Goal: Task Accomplishment & Management: Manage account settings

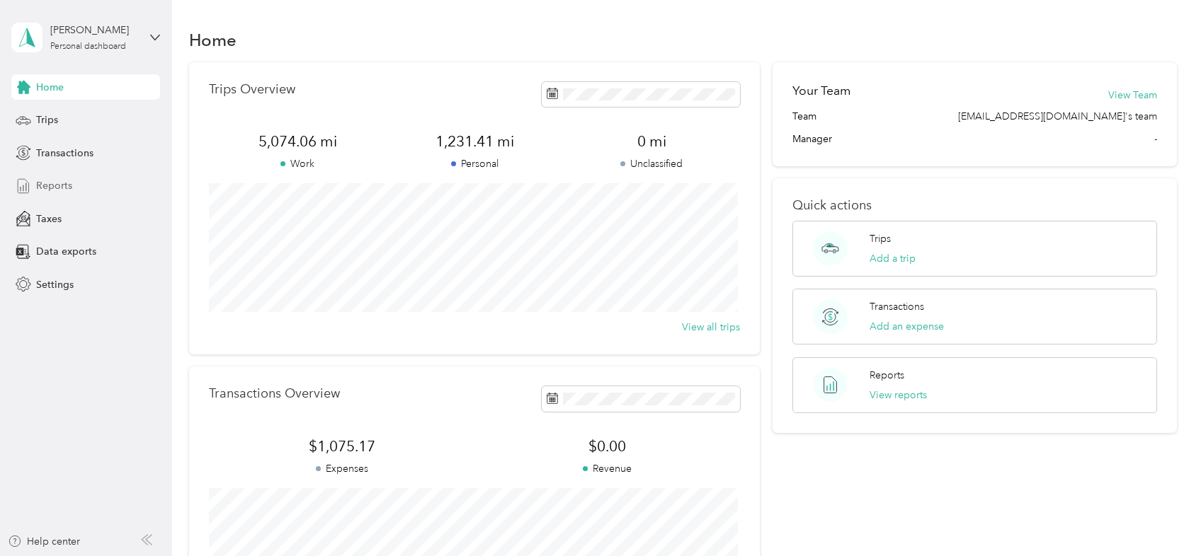
click at [42, 186] on span "Reports" at bounding box center [54, 185] width 36 height 15
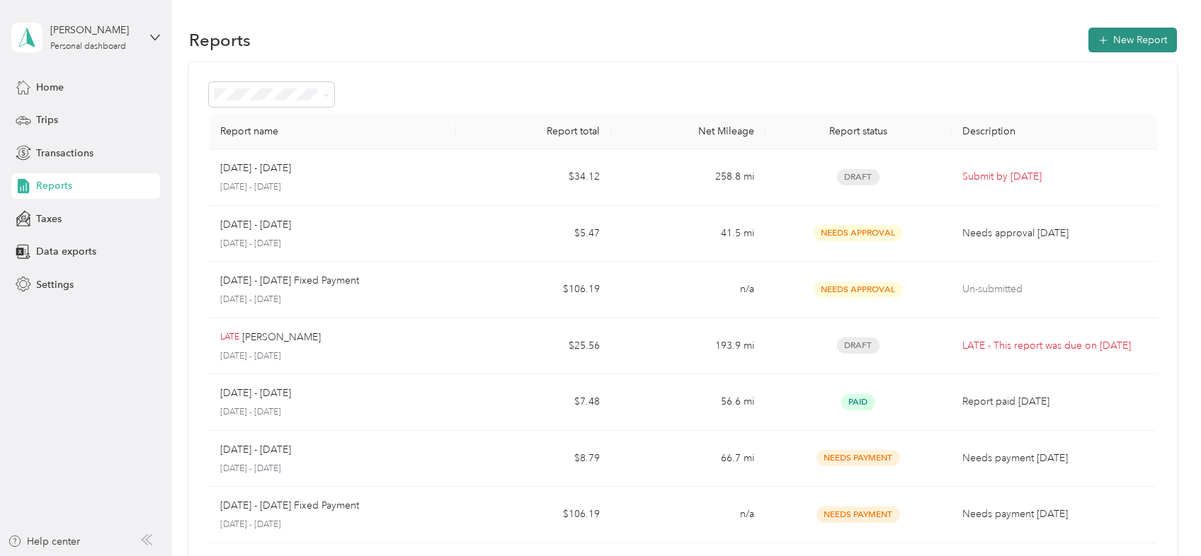
click at [1118, 39] on button "New Report" at bounding box center [1132, 40] width 88 height 25
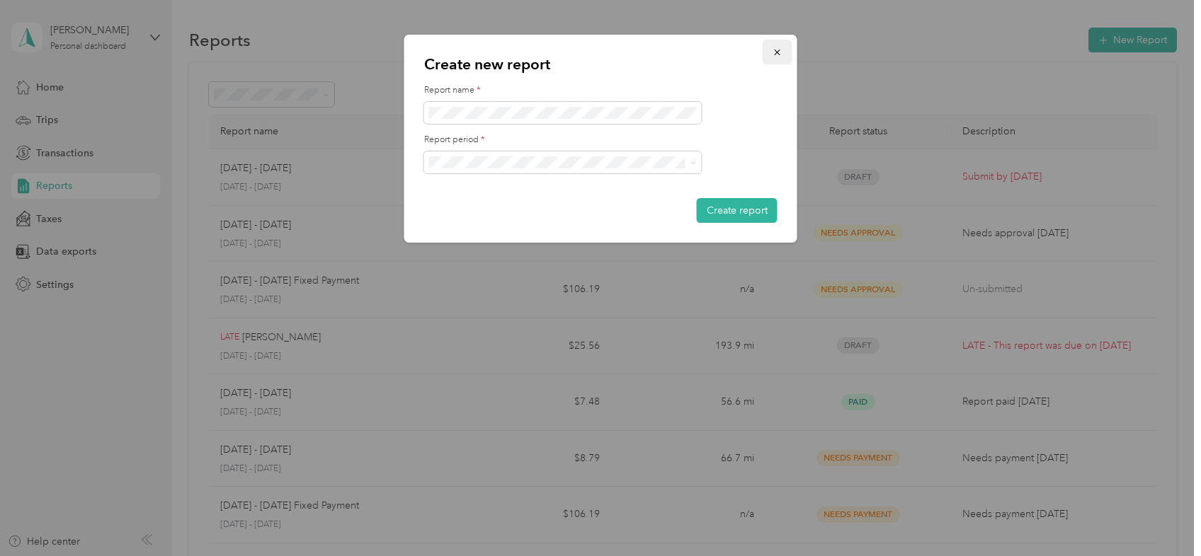
click at [777, 50] on icon "button" at bounding box center [777, 52] width 10 height 10
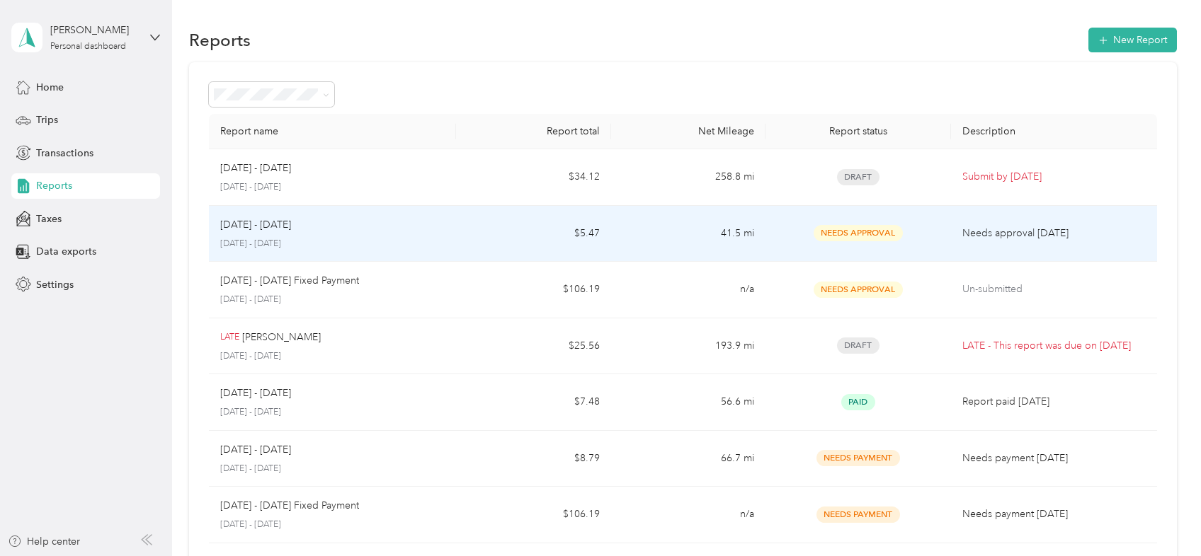
click at [878, 232] on span "Needs Approval" at bounding box center [857, 233] width 89 height 16
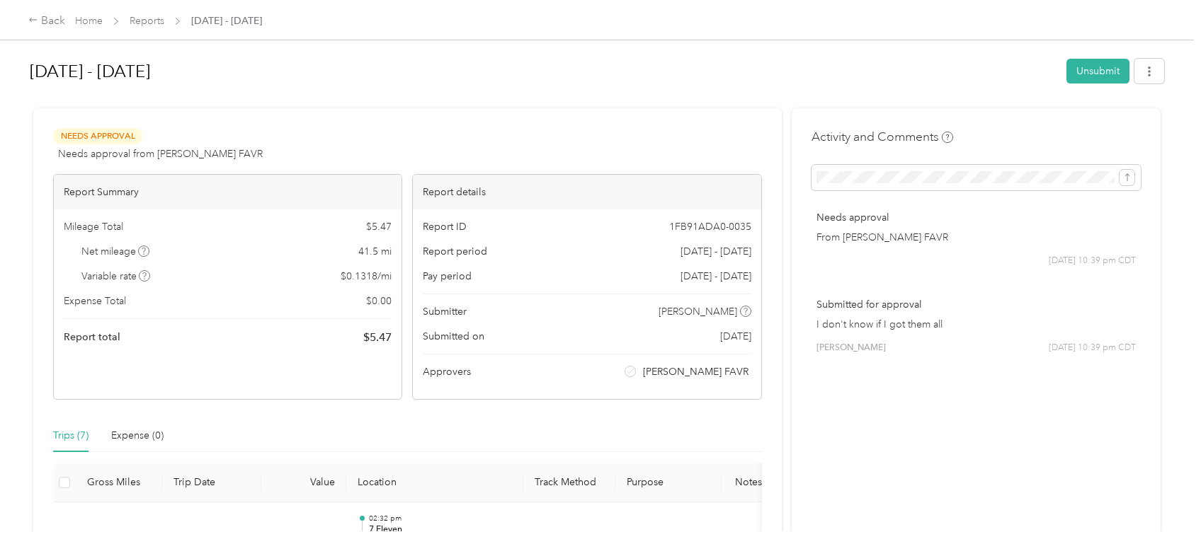
click at [1126, 181] on icon "submit" at bounding box center [1127, 178] width 10 height 10
click at [1126, 175] on icon "submit" at bounding box center [1127, 178] width 10 height 10
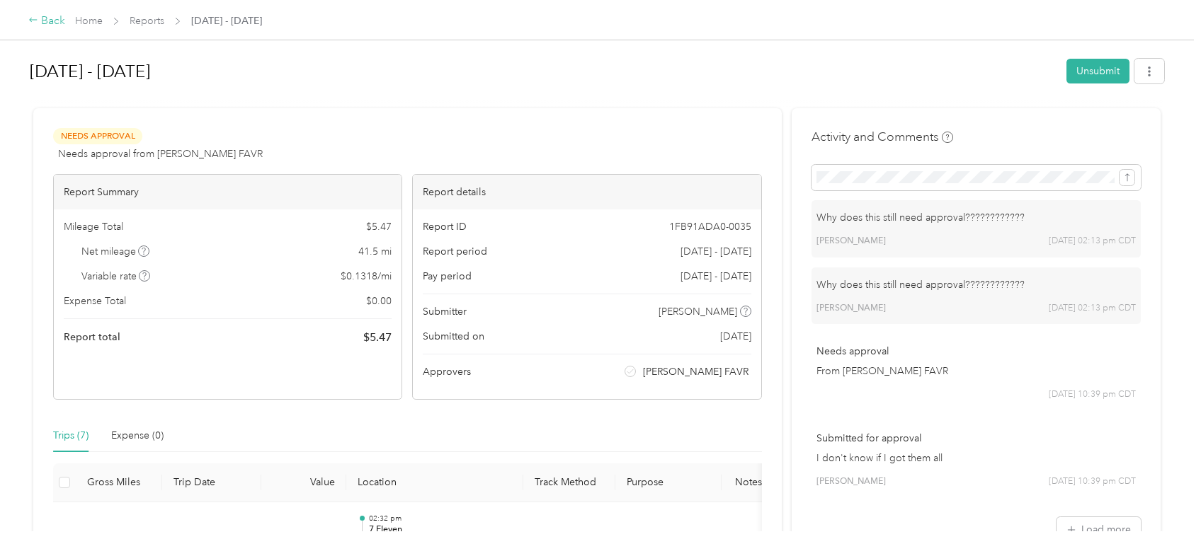
click at [45, 21] on div "Back" at bounding box center [46, 21] width 37 height 17
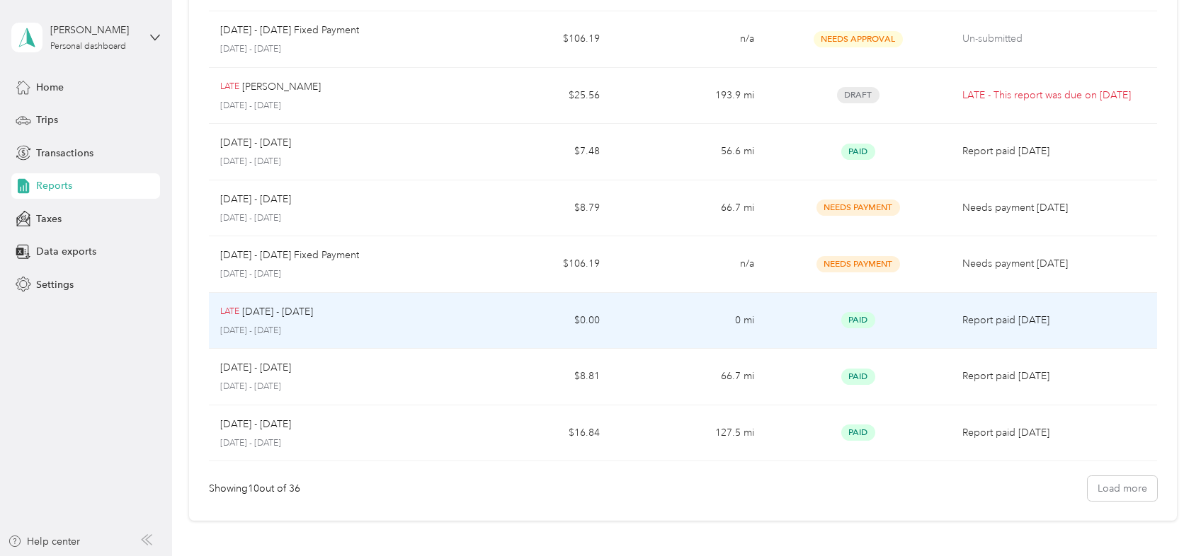
scroll to position [283, 0]
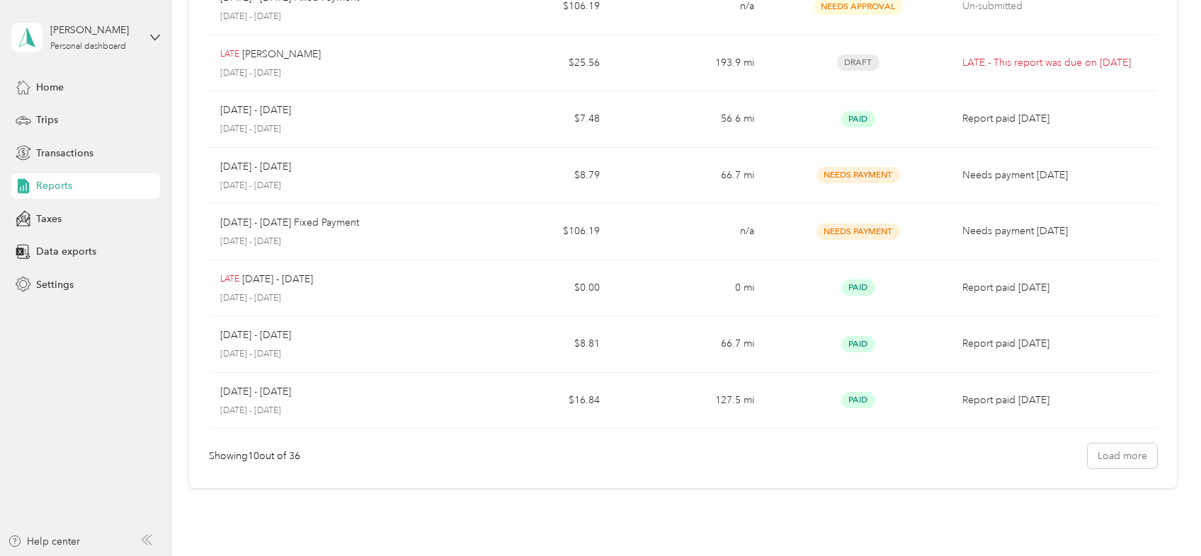
click at [94, 185] on div "Reports" at bounding box center [85, 185] width 149 height 25
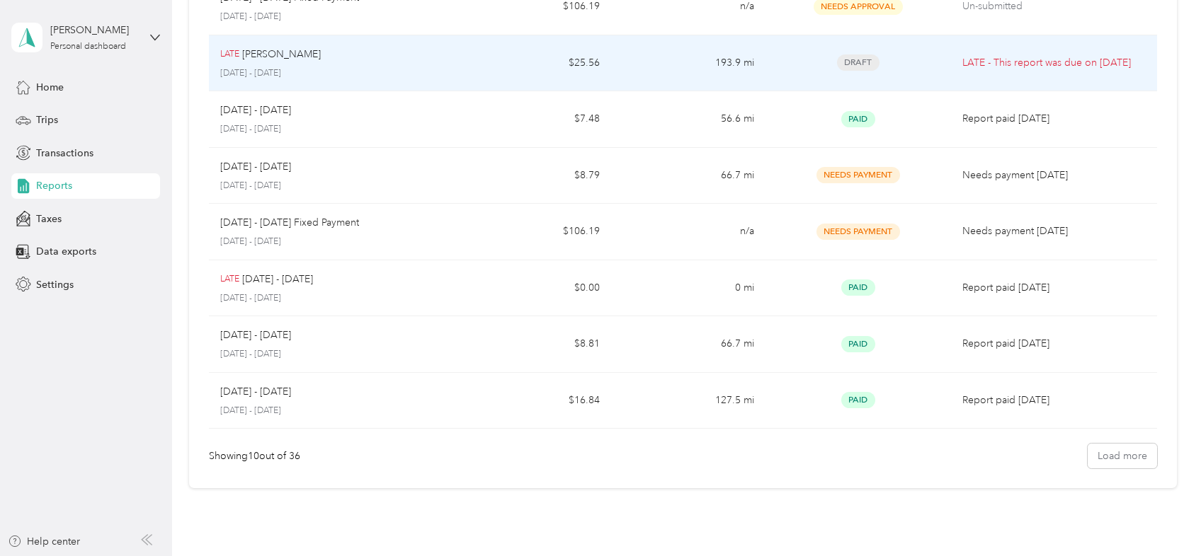
click at [979, 58] on p "LATE - This report was due on [DATE]" at bounding box center [1053, 63] width 183 height 16
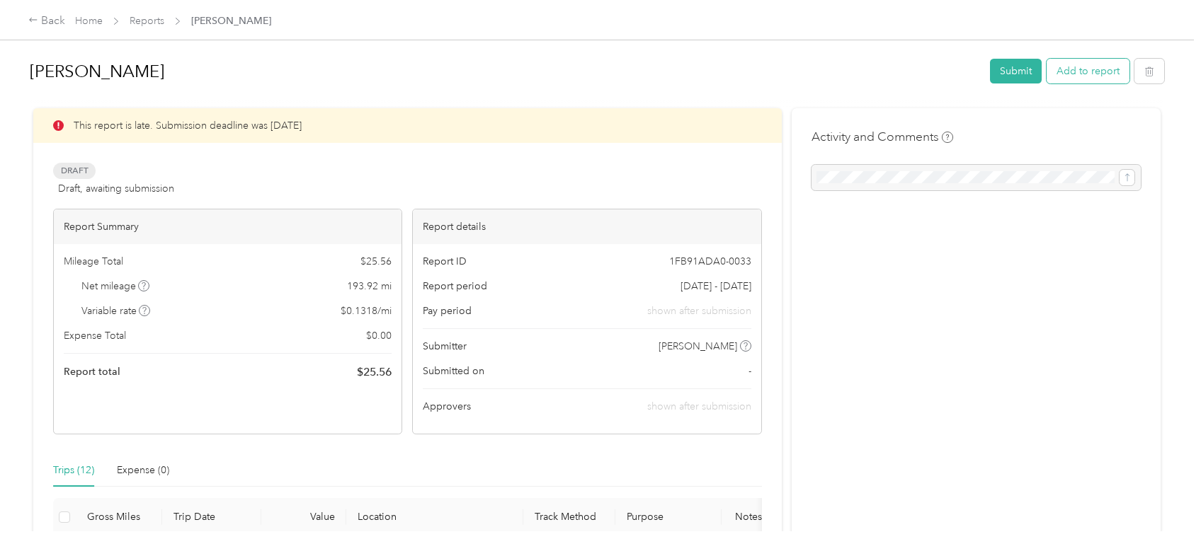
click at [1077, 74] on button "Add to report" at bounding box center [1087, 71] width 83 height 25
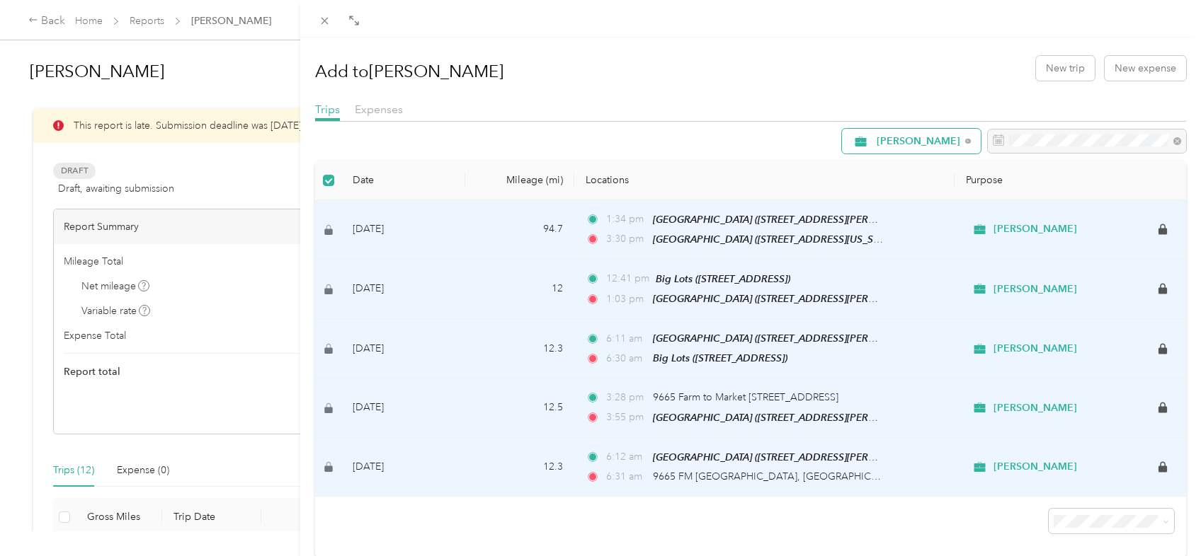
click at [881, 144] on span "[PERSON_NAME]" at bounding box center [918, 142] width 84 height 10
click at [876, 217] on li "[PERSON_NAME]" at bounding box center [904, 214] width 146 height 25
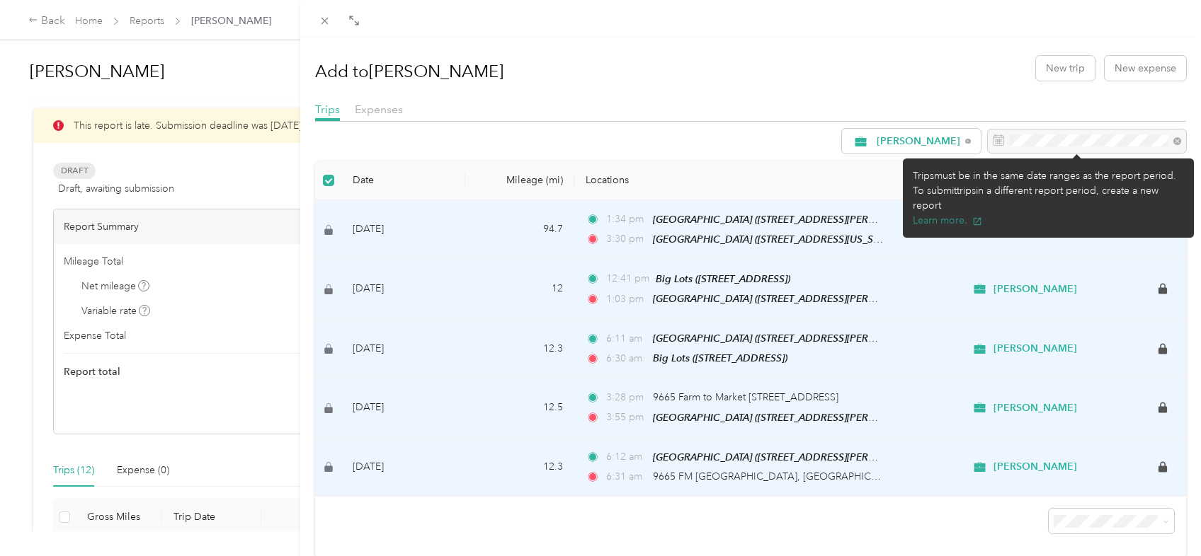
click at [949, 213] on button "Learn more." at bounding box center [946, 220] width 69 height 15
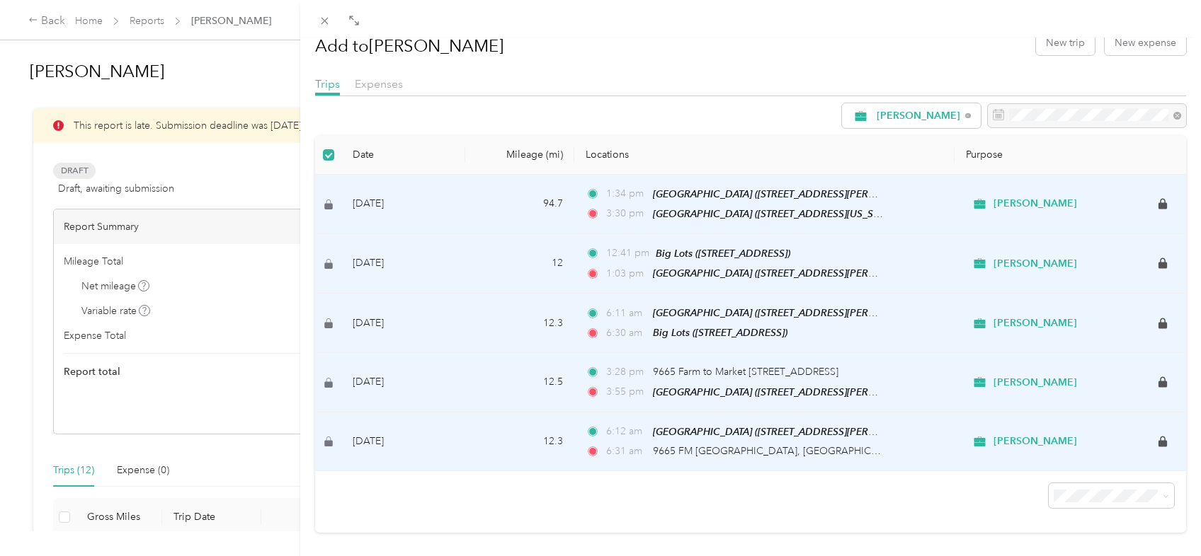
scroll to position [44, 0]
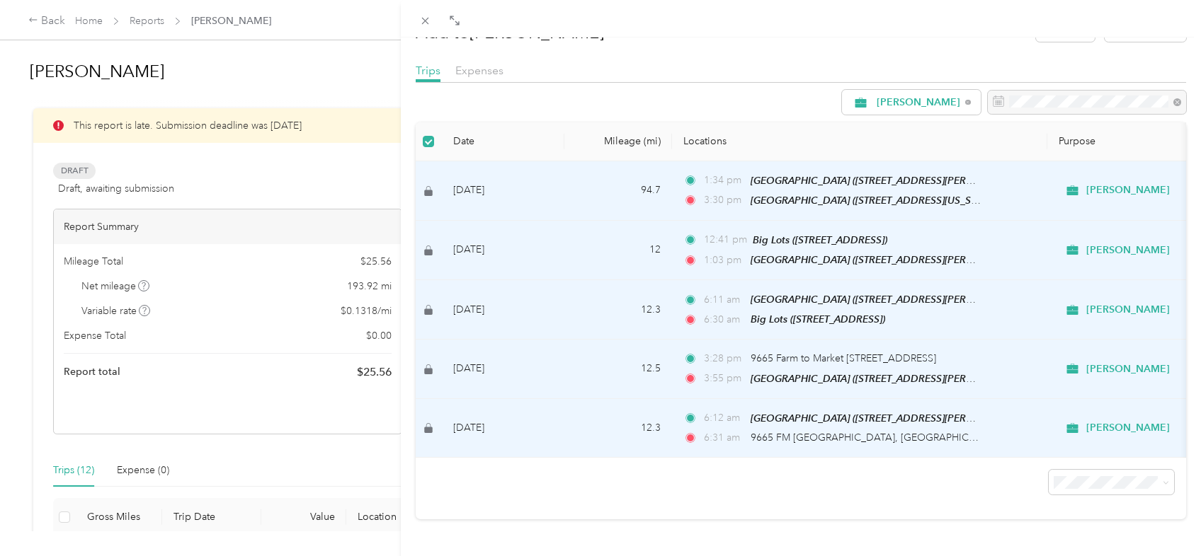
drag, startPoint x: 299, startPoint y: 253, endPoint x: 406, endPoint y: 264, distance: 108.2
click at [406, 264] on div at bounding box center [408, 278] width 10 height 556
click at [236, 457] on div "Add to [PERSON_NAME] New trip New expense Trips Expenses [PERSON_NAME] Date Mil…" at bounding box center [600, 278] width 1201 height 556
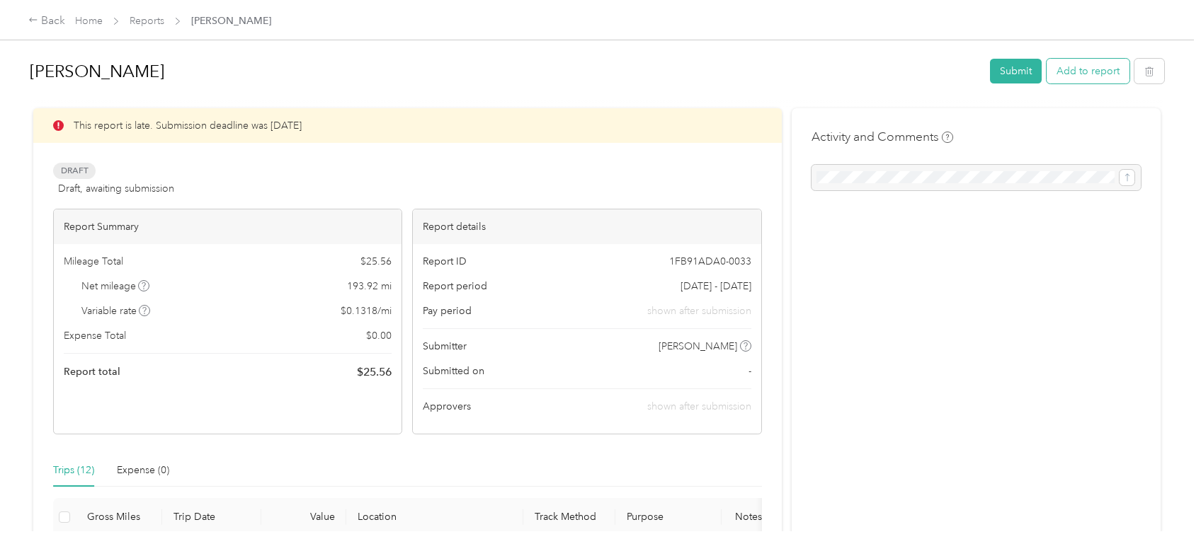
click at [1055, 67] on button "Add to report" at bounding box center [1087, 71] width 83 height 25
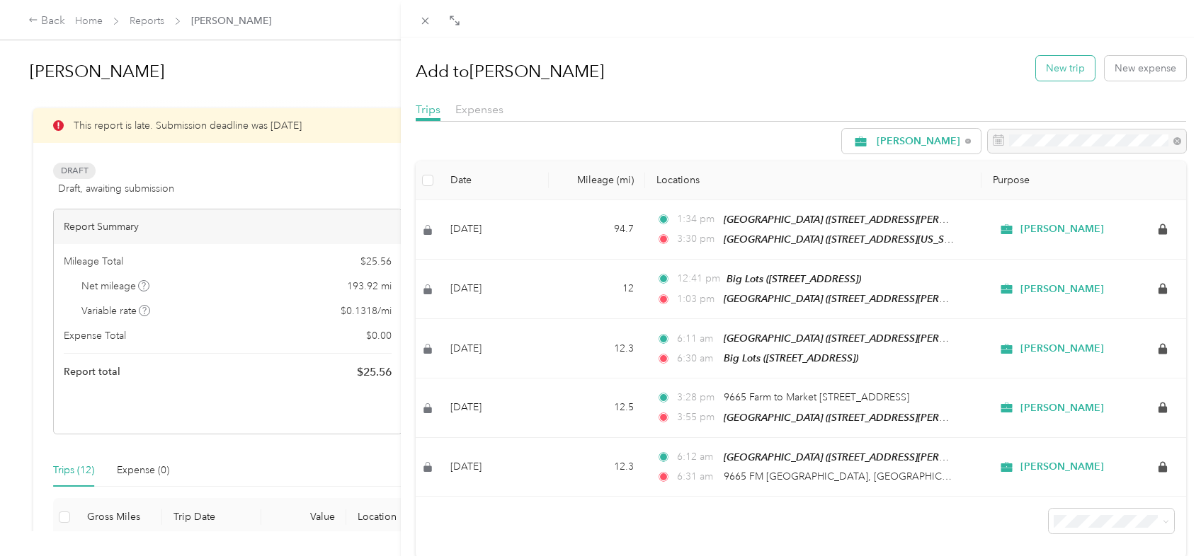
click at [1042, 67] on button "New trip" at bounding box center [1065, 68] width 59 height 25
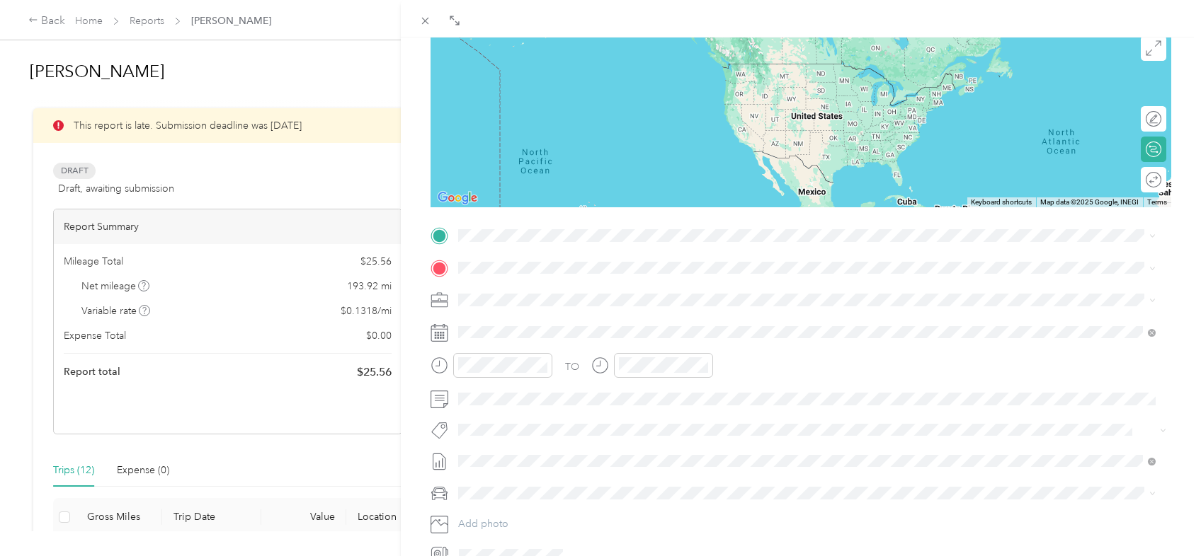
scroll to position [212, 0]
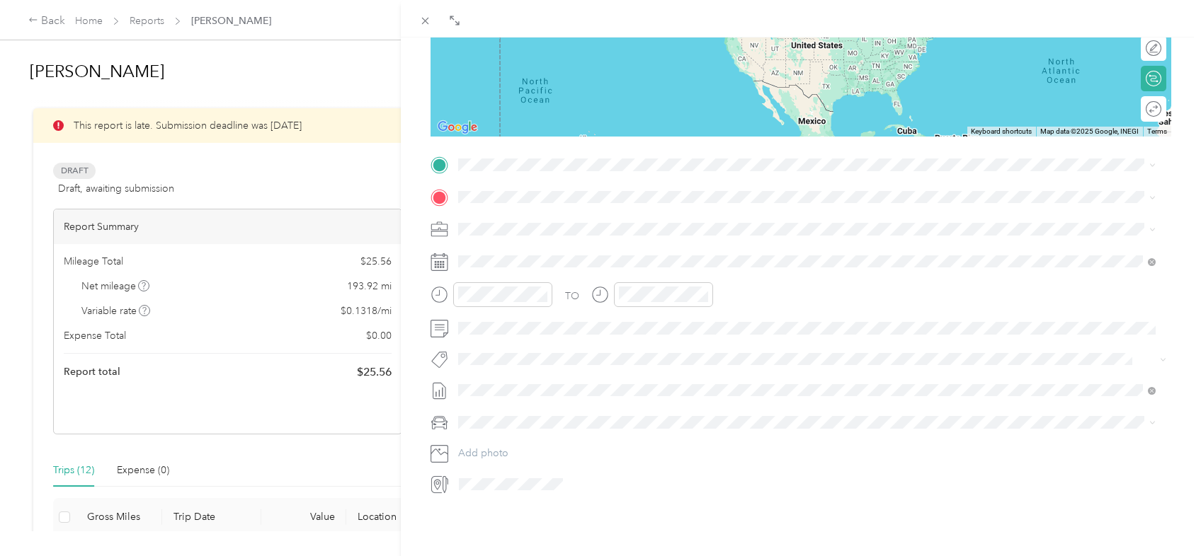
click at [445, 231] on icon at bounding box center [439, 230] width 18 height 18
click at [220, 81] on div "BACK New Trip Save This trip cannot be edited because it is either under review…" at bounding box center [600, 278] width 1201 height 556
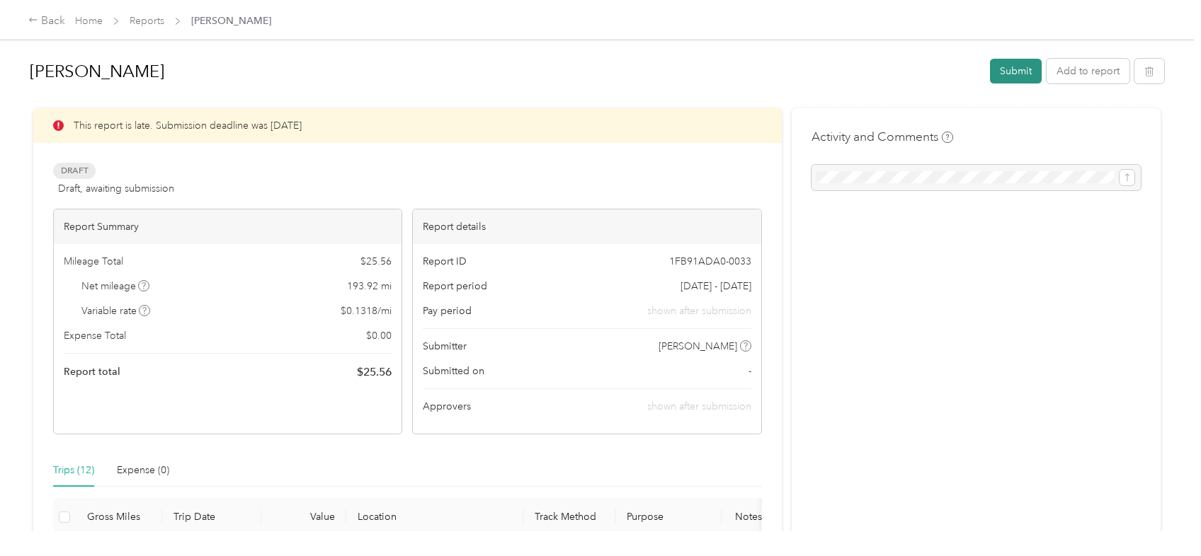
click at [1012, 67] on button "Submit" at bounding box center [1016, 71] width 52 height 25
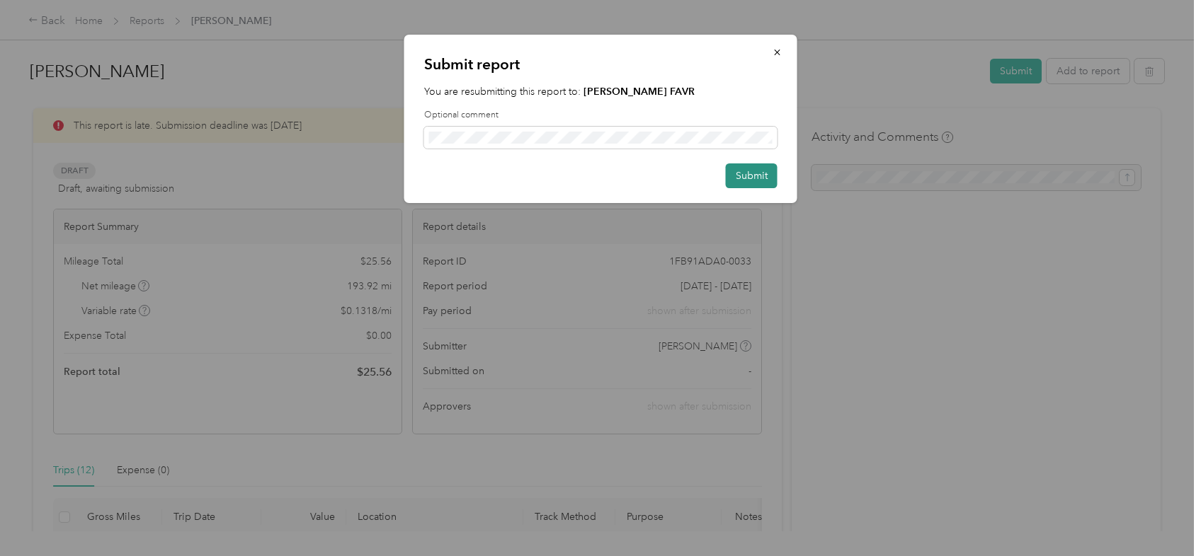
click at [744, 175] on button "Submit" at bounding box center [752, 176] width 52 height 25
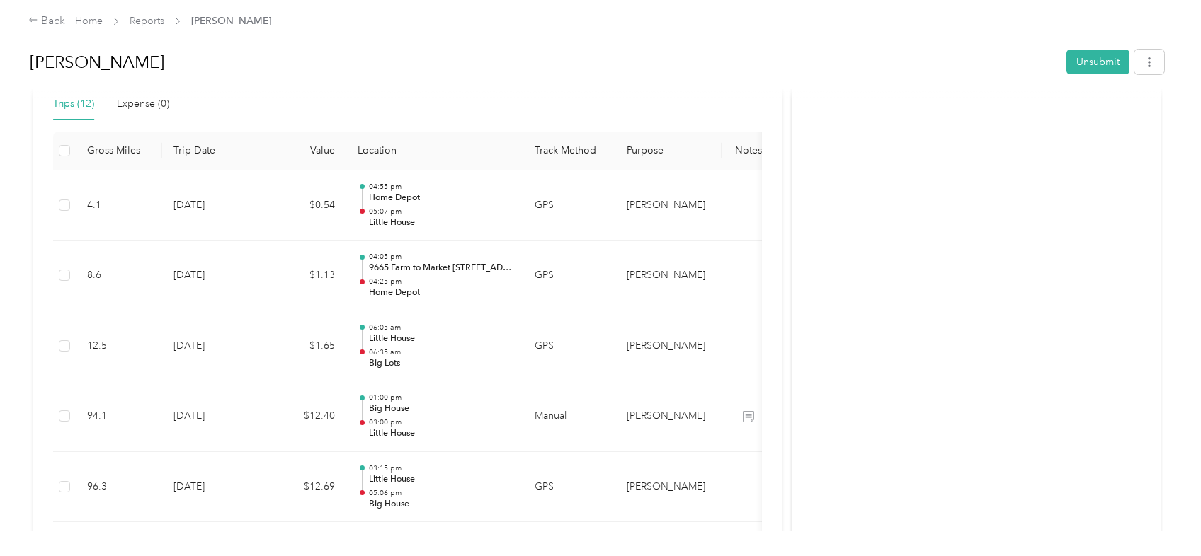
scroll to position [324, 0]
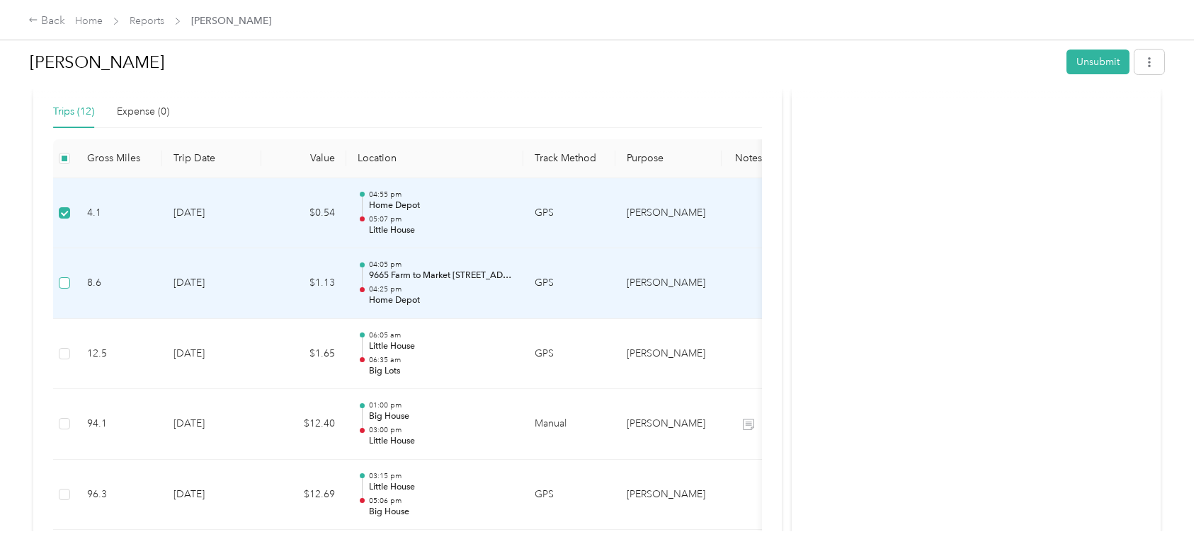
click at [64, 275] on label at bounding box center [64, 283] width 11 height 16
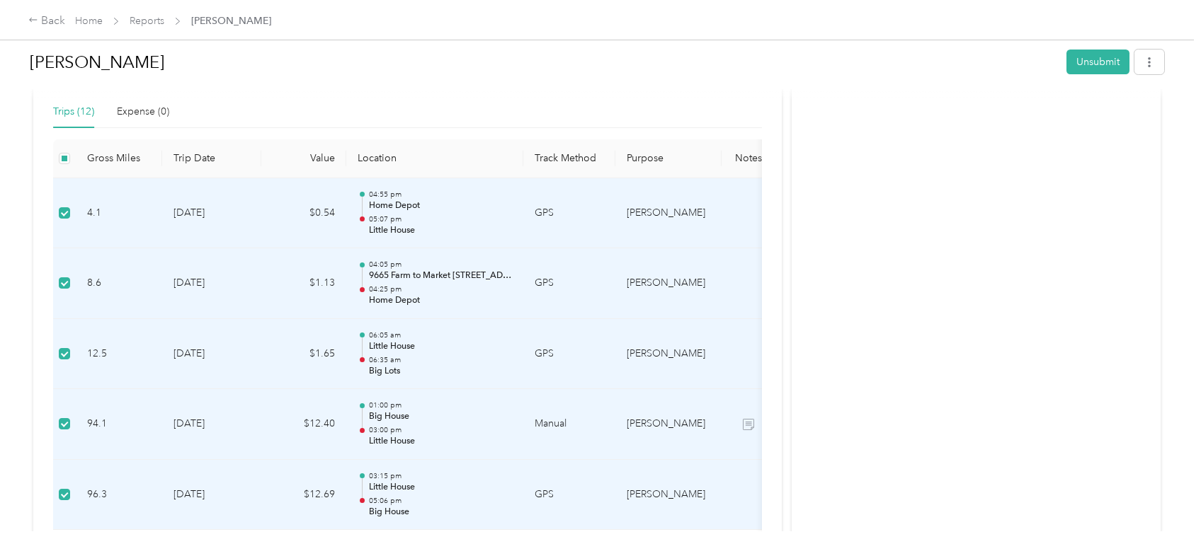
click at [768, 250] on div "Needs Approval Needs approval from [PERSON_NAME] FAVR View activity & comments …" at bounding box center [407, 426] width 748 height 1285
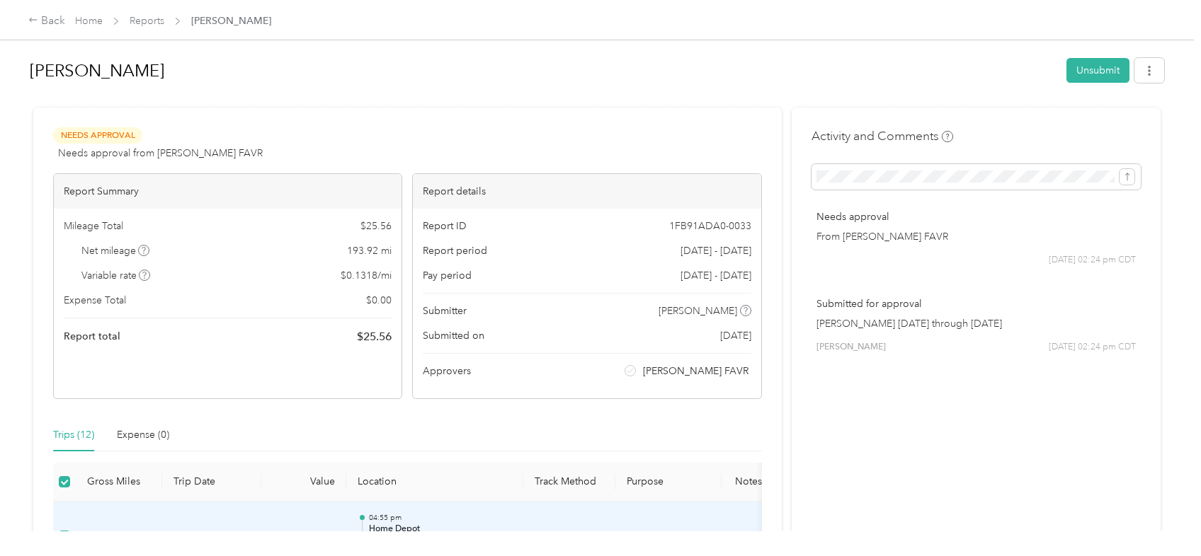
scroll to position [0, 0]
click at [1144, 76] on icon "button" at bounding box center [1149, 72] width 10 height 10
click at [1084, 71] on button "Unsubmit" at bounding box center [1097, 71] width 63 height 25
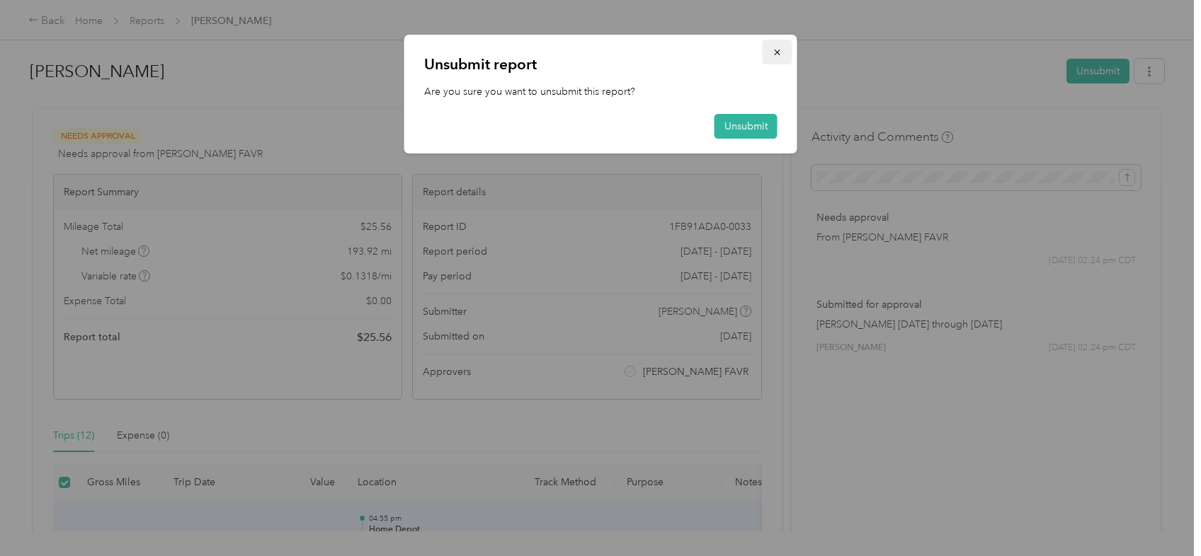
click at [774, 54] on icon "button" at bounding box center [777, 52] width 10 height 10
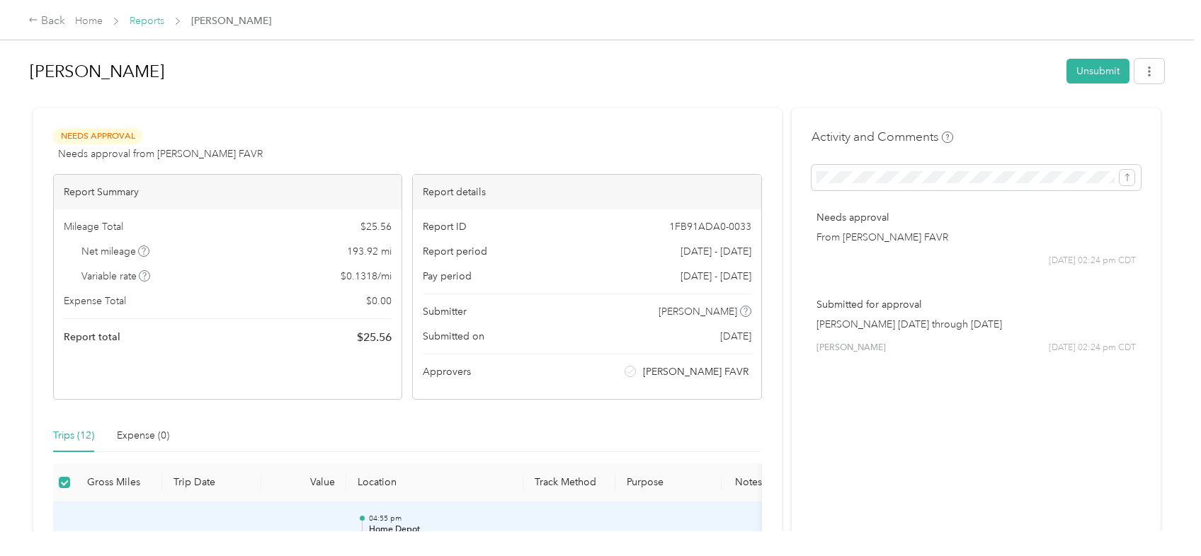
click at [151, 19] on link "Reports" at bounding box center [147, 21] width 35 height 12
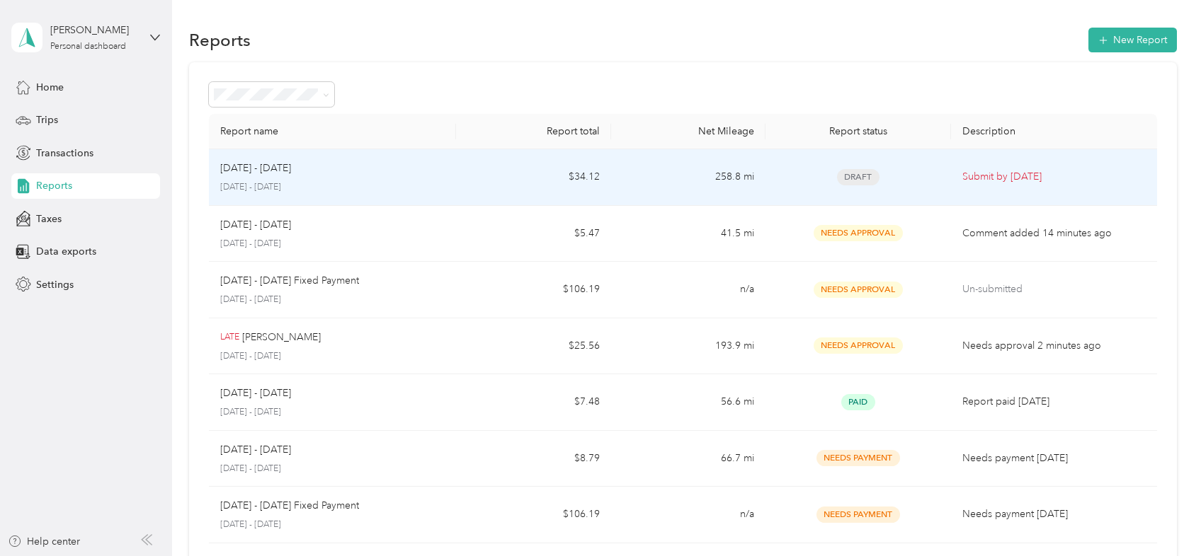
click at [304, 186] on p "[DATE] - [DATE]" at bounding box center [332, 187] width 224 height 13
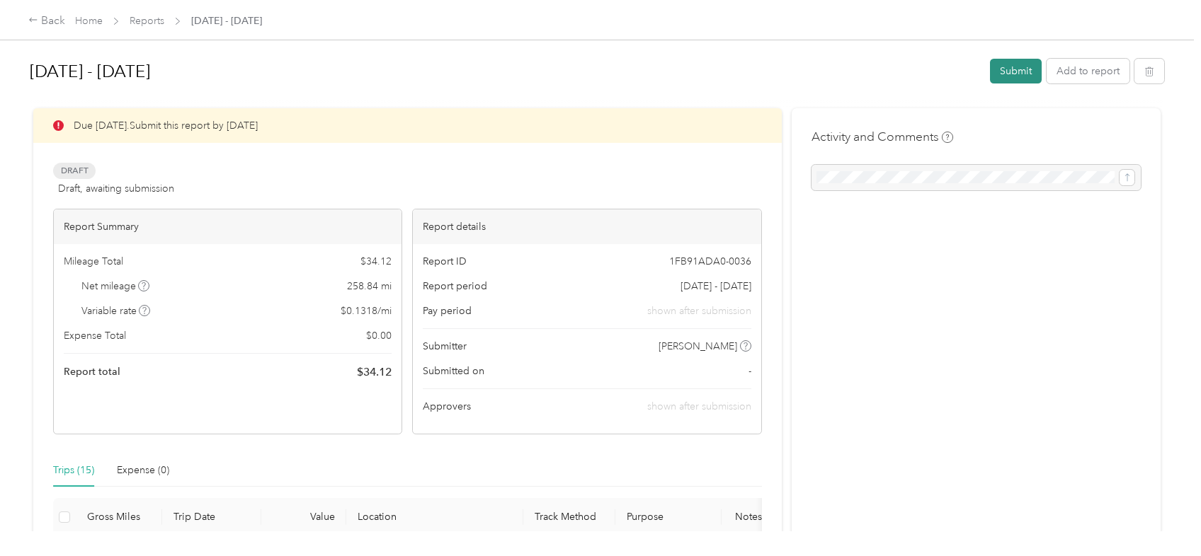
click at [1010, 67] on button "Submit" at bounding box center [1016, 71] width 52 height 25
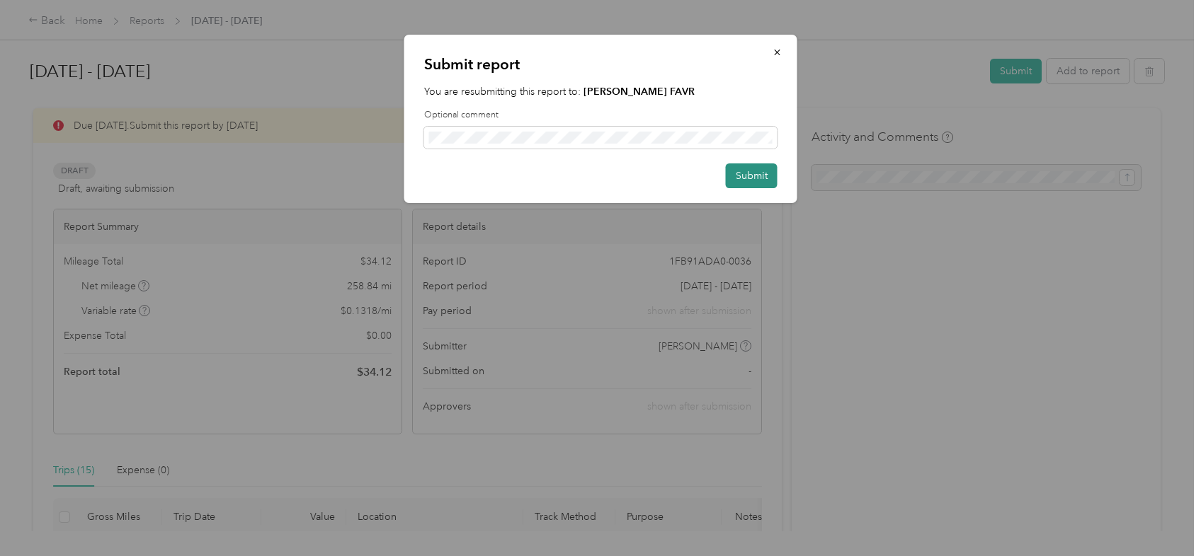
click at [745, 167] on button "Submit" at bounding box center [752, 176] width 52 height 25
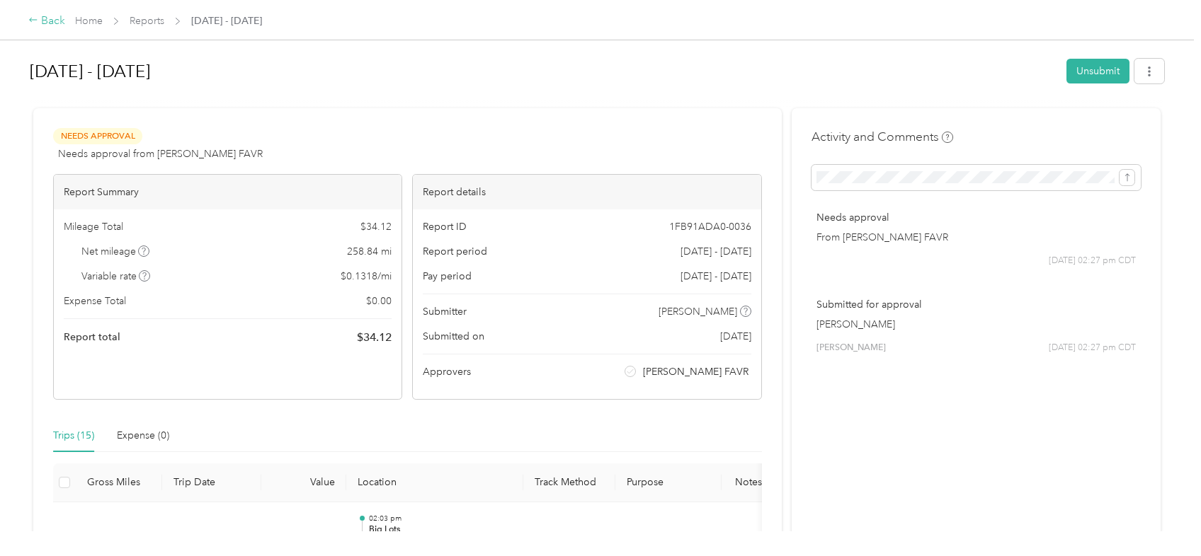
click at [45, 22] on div "Back" at bounding box center [46, 21] width 37 height 17
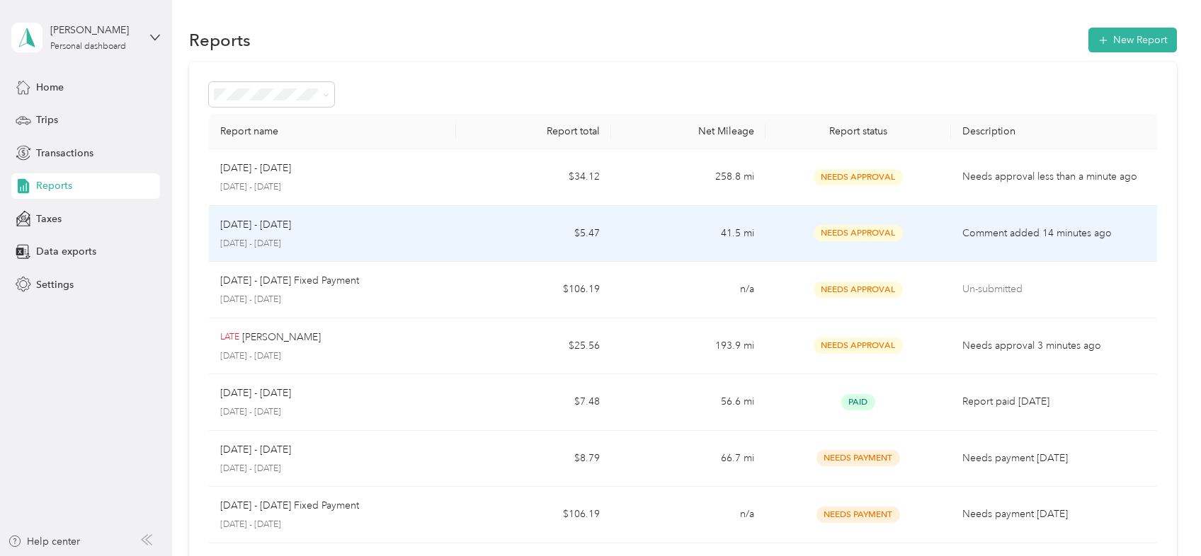
click at [309, 244] on p "[DATE] - [DATE]" at bounding box center [332, 244] width 224 height 13
